Goal: Transaction & Acquisition: Purchase product/service

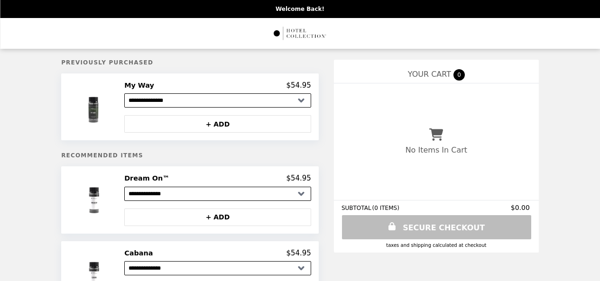
select select "**********"
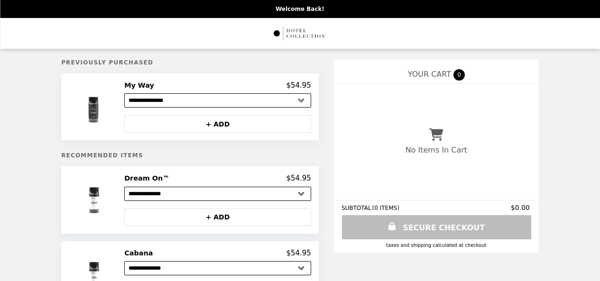
select select "**********"
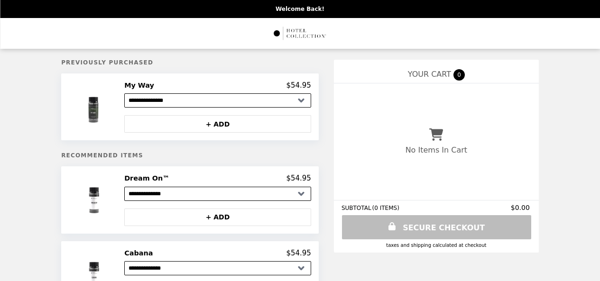
select select "**********"
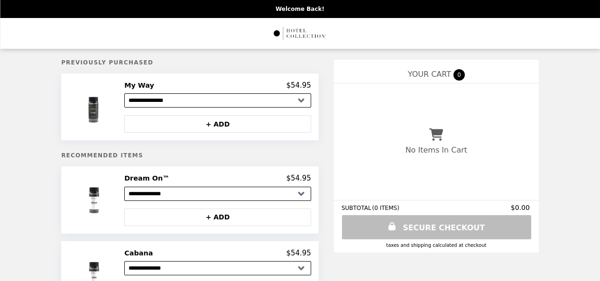
select select "**********"
